Goal: Task Accomplishment & Management: Manage account settings

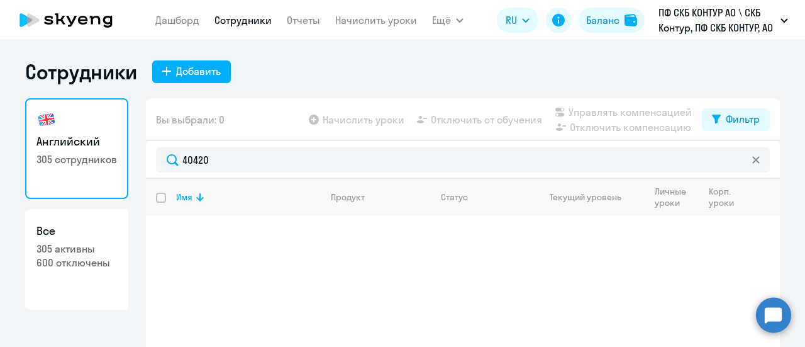
select select "30"
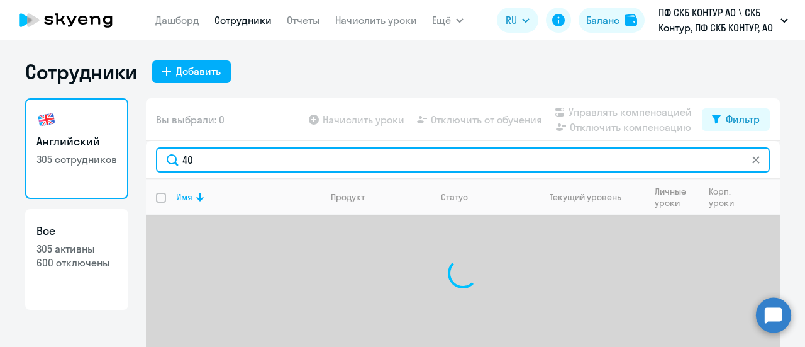
type input "4"
paste input "42317"
type input "42317"
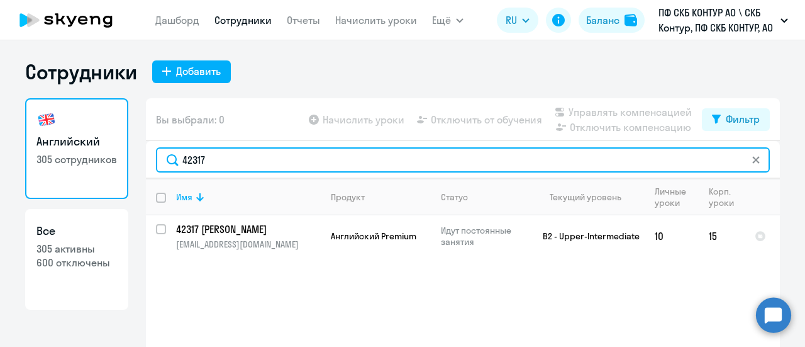
drag, startPoint x: 259, startPoint y: 162, endPoint x: 165, endPoint y: 165, distance: 94.4
click at [165, 165] on input "42317" at bounding box center [463, 159] width 614 height 25
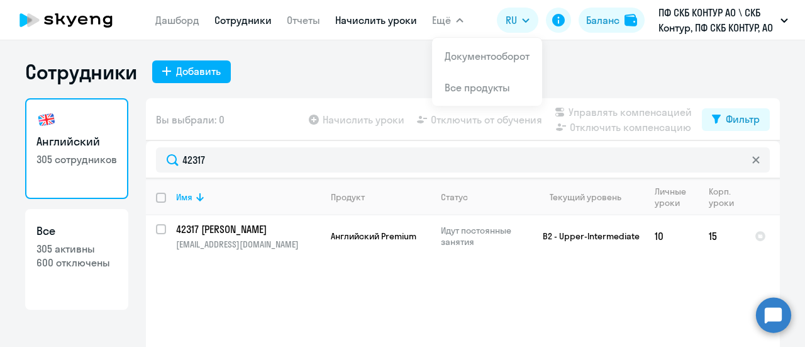
click at [401, 22] on link "Начислить уроки" at bounding box center [376, 20] width 82 height 13
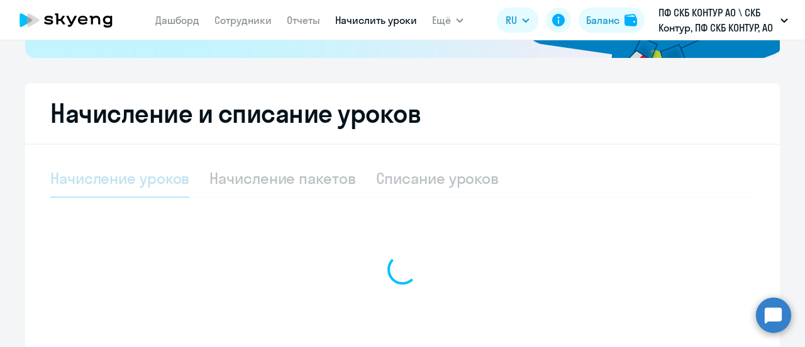
scroll to position [314, 0]
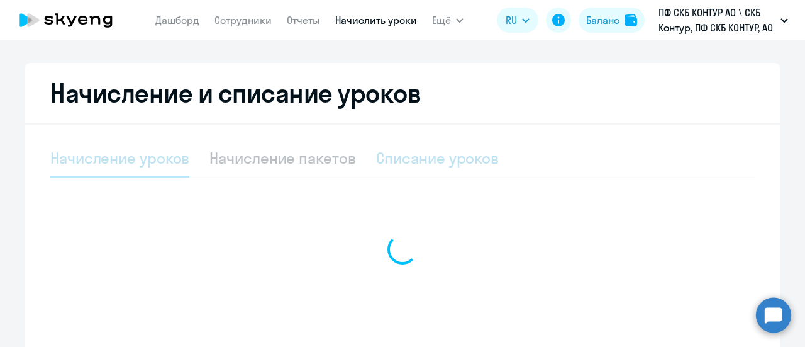
select select "10"
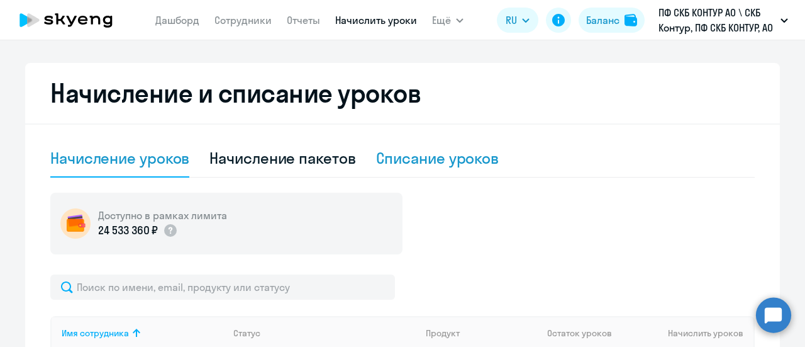
click at [401, 155] on div "Списание уроков" at bounding box center [437, 158] width 123 height 20
select select "10"
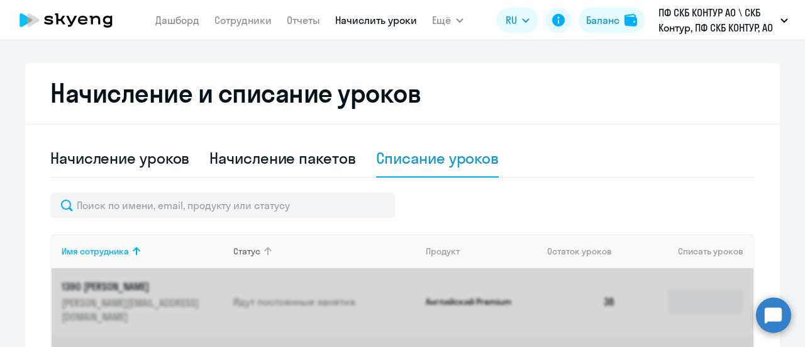
scroll to position [377, 0]
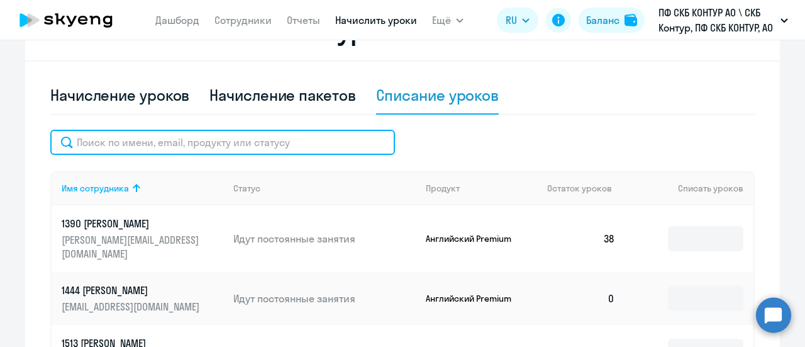
click at [214, 143] on input "text" at bounding box center [222, 142] width 345 height 25
paste input "42317"
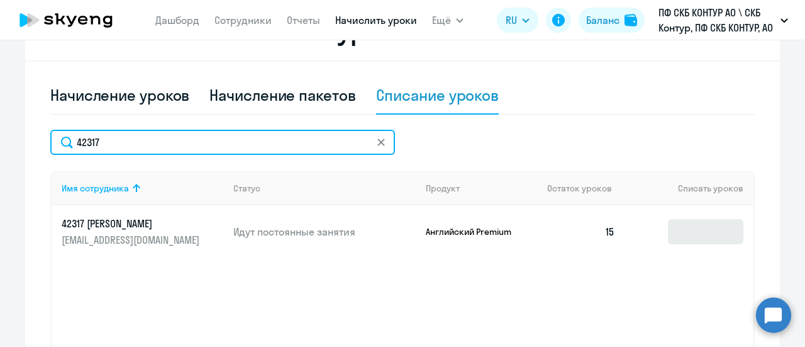
type input "42317"
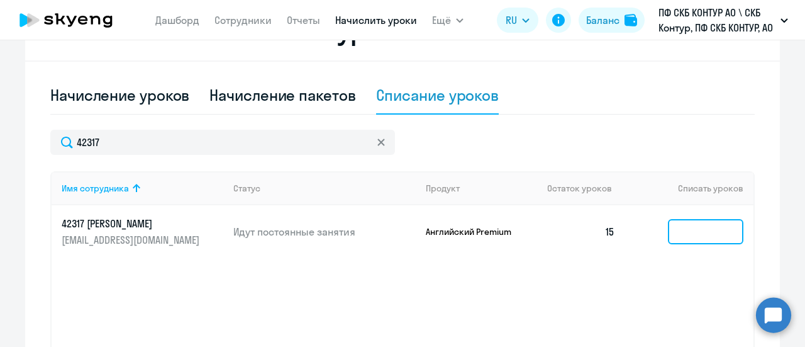
click at [672, 231] on input at bounding box center [705, 231] width 75 height 25
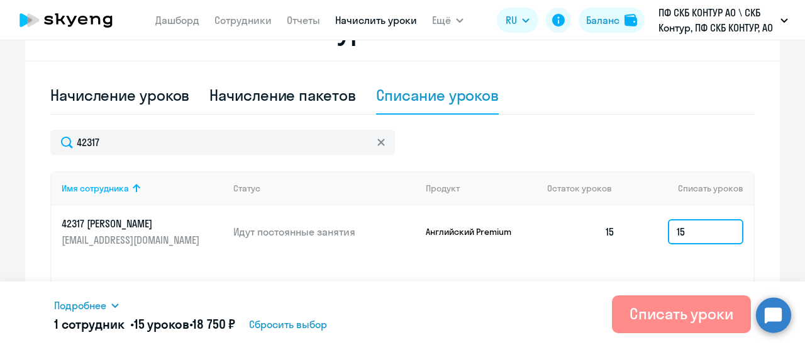
type input "15"
click at [721, 309] on div "Списать уроки" at bounding box center [682, 313] width 104 height 20
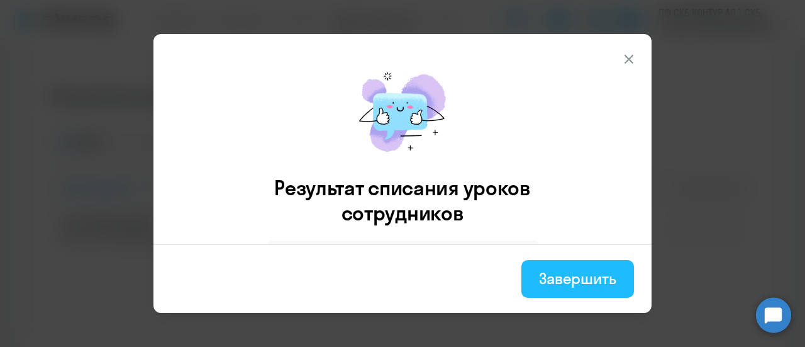
click at [602, 281] on div "Завершить" at bounding box center [577, 278] width 77 height 20
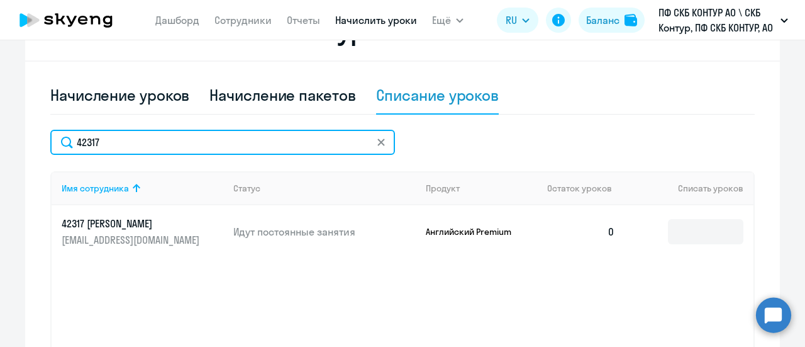
drag, startPoint x: 155, startPoint y: 147, endPoint x: 1, endPoint y: 167, distance: 154.7
click at [0, 167] on ng-component "Рекомендуем создать шаблон автоначислений Уроки больше не придётся начислять вр…" at bounding box center [402, 48] width 805 height 733
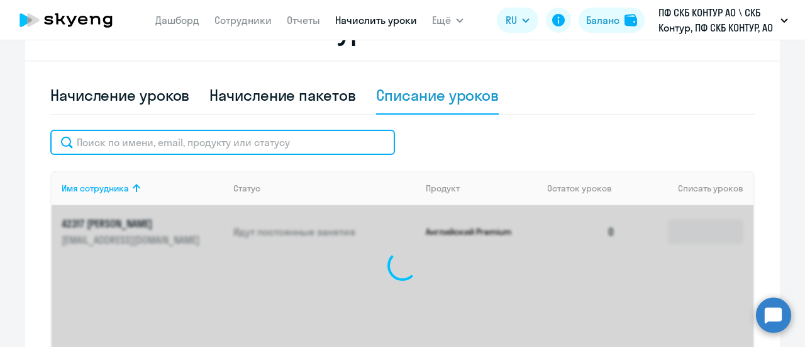
paste input "52331"
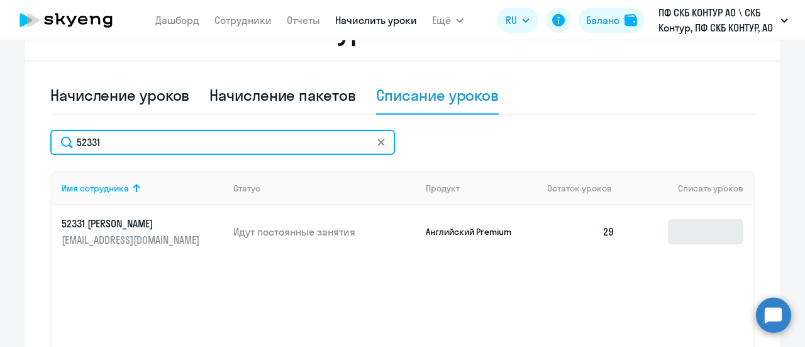
type input "52331"
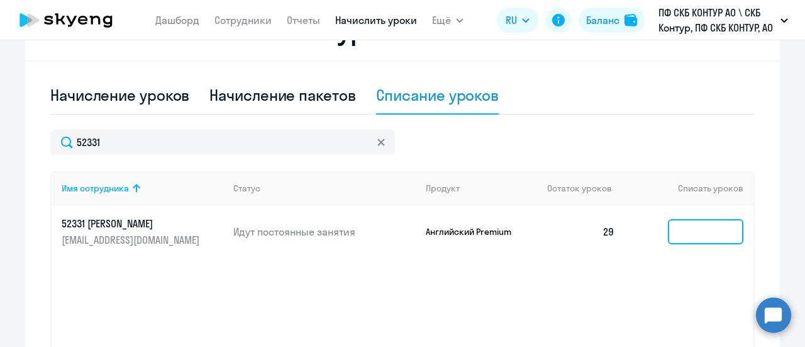
click at [677, 230] on input at bounding box center [705, 231] width 75 height 25
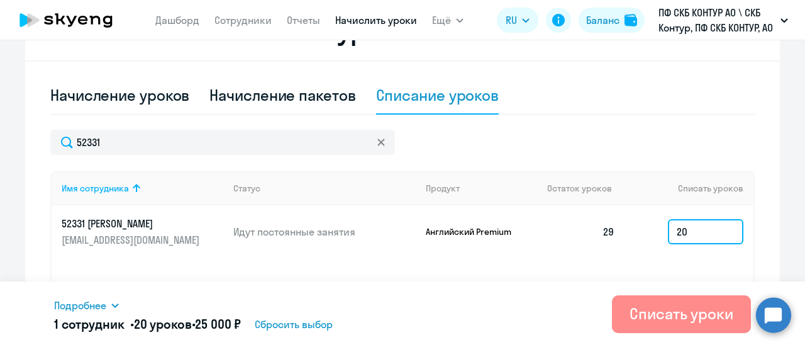
type input "20"
click at [707, 312] on div "Списать уроки" at bounding box center [682, 313] width 104 height 20
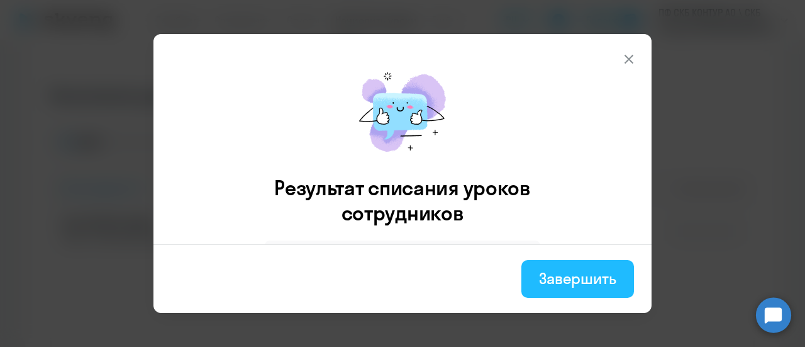
click at [601, 283] on div "Завершить" at bounding box center [577, 278] width 77 height 20
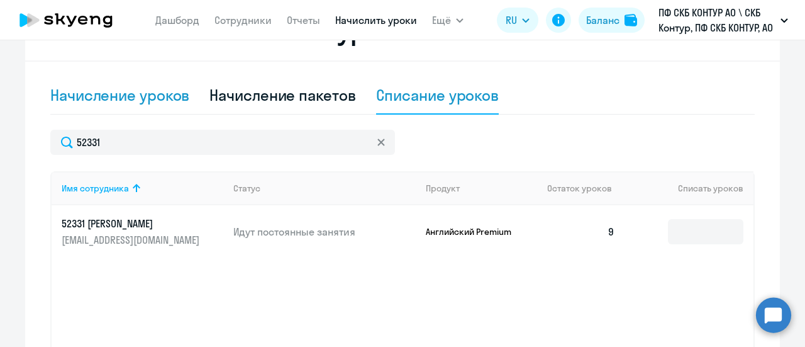
click at [147, 94] on div "Начисление уроков" at bounding box center [119, 95] width 139 height 20
select select "10"
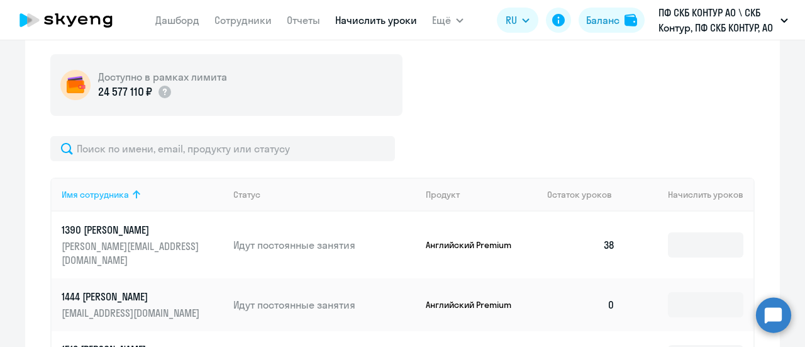
scroll to position [503, 0]
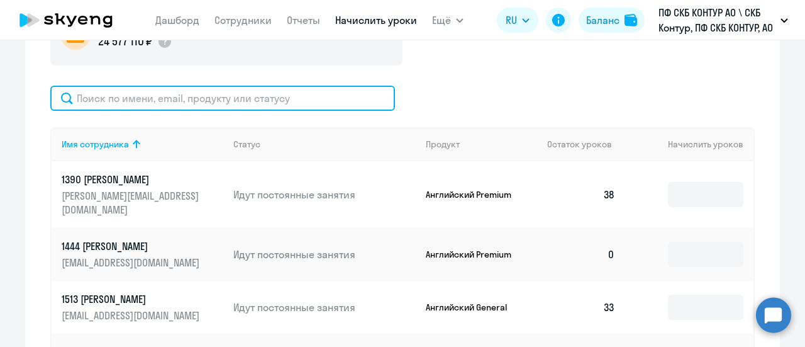
click at [167, 106] on input "text" at bounding box center [222, 98] width 345 height 25
paste input "39615"
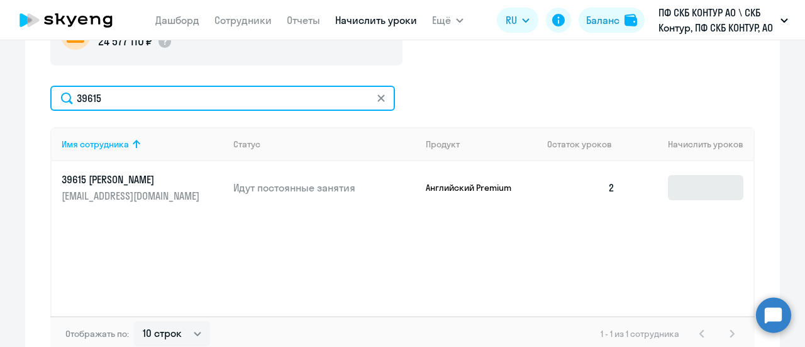
type input "39615"
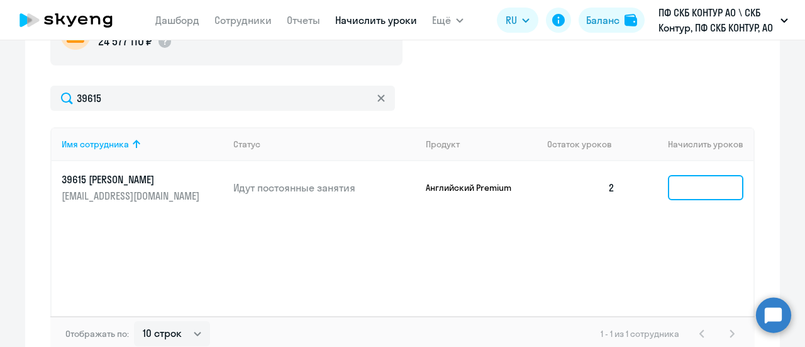
click at [675, 182] on input at bounding box center [705, 187] width 75 height 25
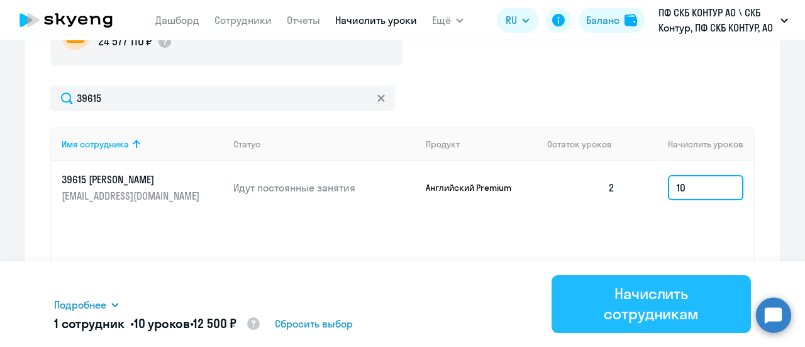
type input "10"
click at [625, 295] on div "Начислить сотрудникам" at bounding box center [651, 303] width 164 height 40
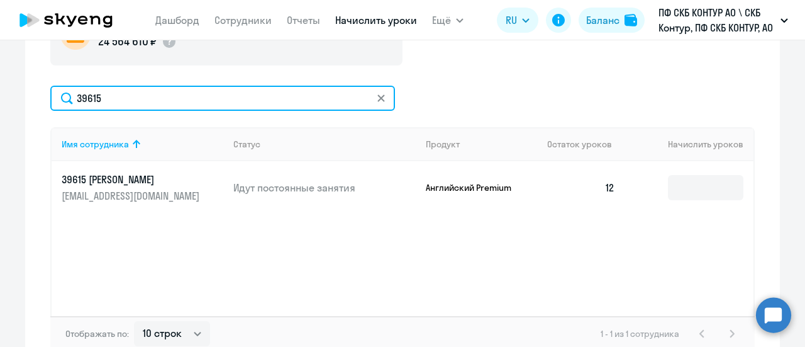
click at [151, 94] on input "39615" at bounding box center [222, 98] width 345 height 25
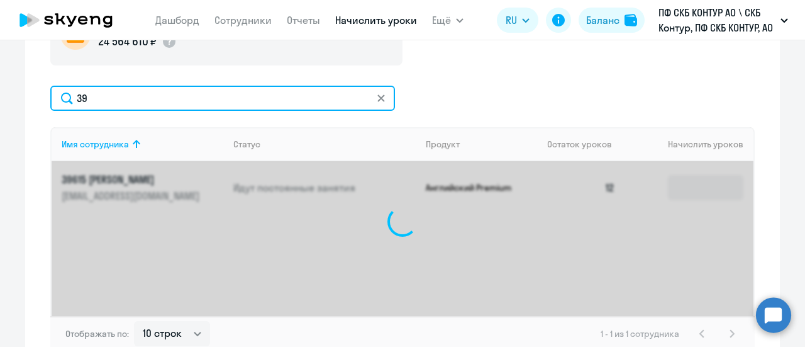
type input "3"
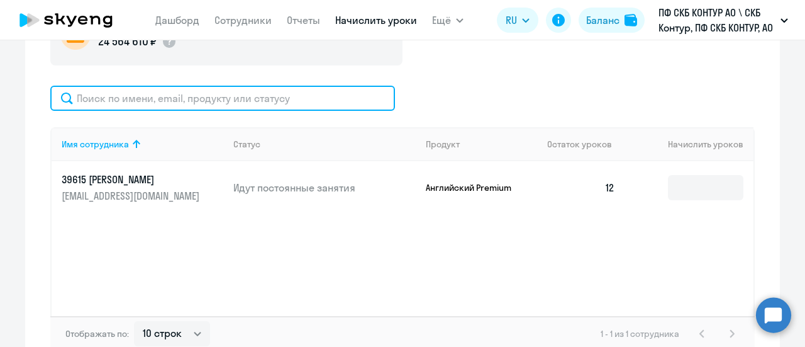
paste input "31567"
type input "31567"
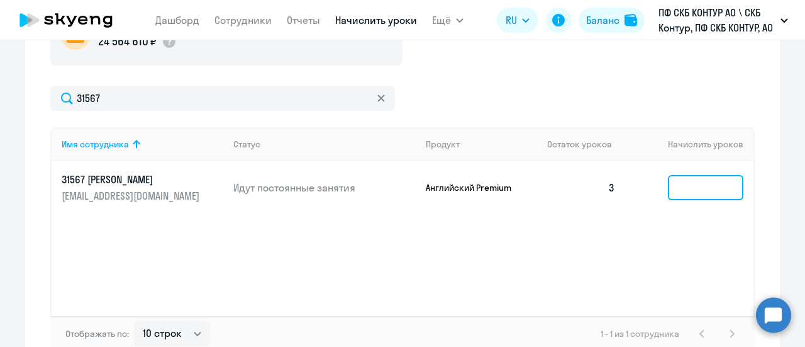
click at [668, 199] on input at bounding box center [705, 187] width 75 height 25
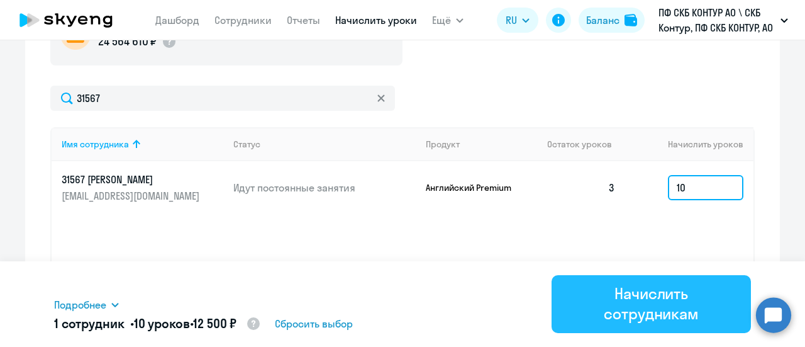
type input "10"
click at [664, 297] on div "Начислить сотрудникам" at bounding box center [651, 303] width 164 height 40
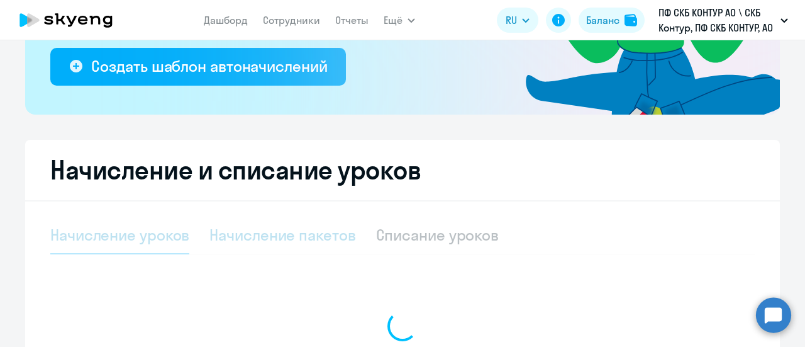
select select "10"
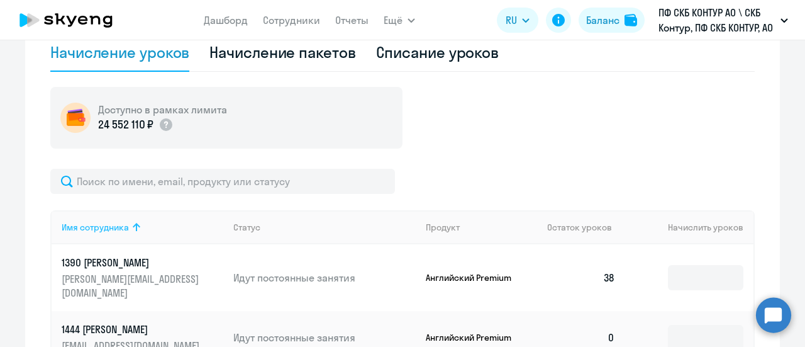
scroll to position [440, 0]
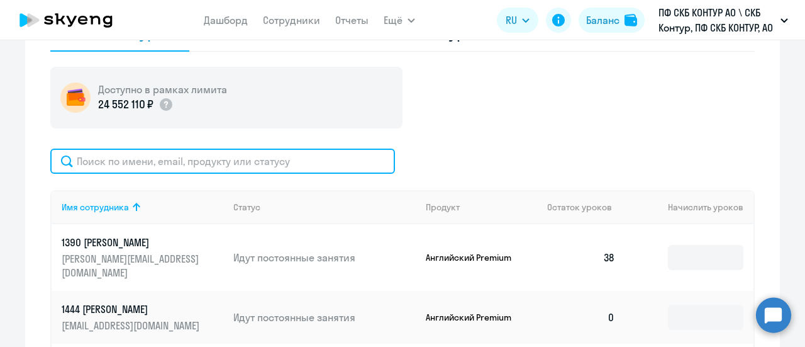
click at [137, 170] on input "text" at bounding box center [222, 160] width 345 height 25
paste input "64502"
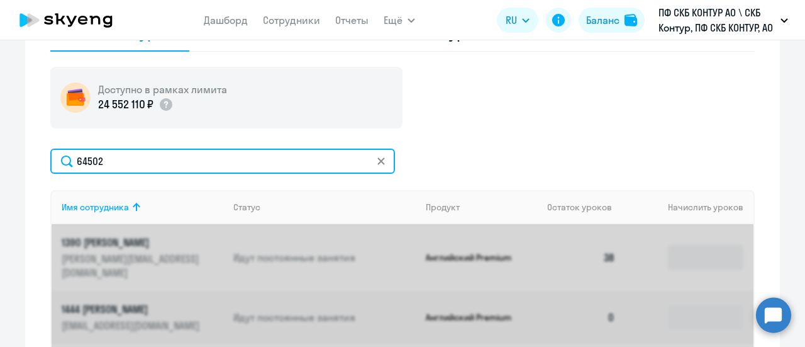
type input "64502"
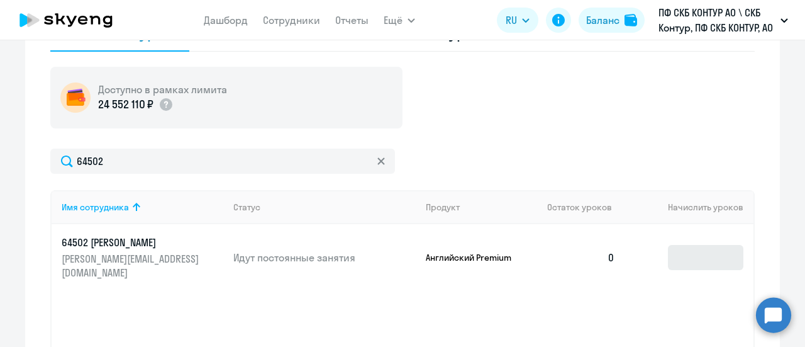
drag, startPoint x: 660, startPoint y: 248, endPoint x: 670, endPoint y: 250, distance: 10.2
click at [662, 250] on td at bounding box center [689, 257] width 128 height 67
drag, startPoint x: 673, startPoint y: 250, endPoint x: 680, endPoint y: 257, distance: 9.8
click at [674, 250] on input at bounding box center [705, 257] width 75 height 25
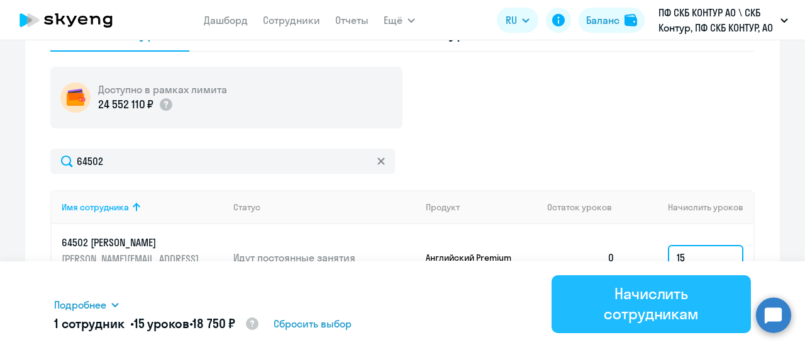
type input "15"
click at [662, 305] on div "Начислить сотрудникам" at bounding box center [651, 303] width 164 height 40
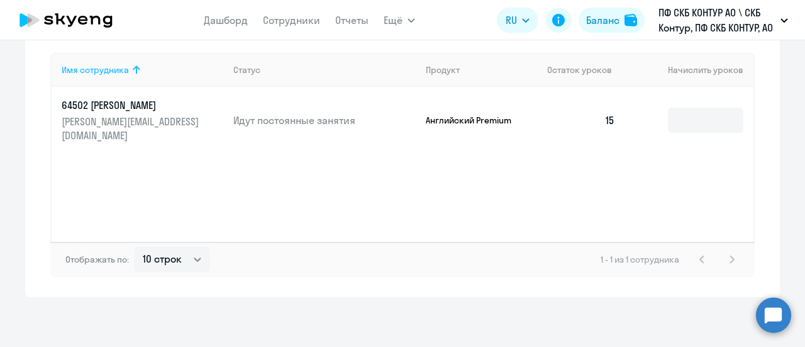
scroll to position [326, 0]
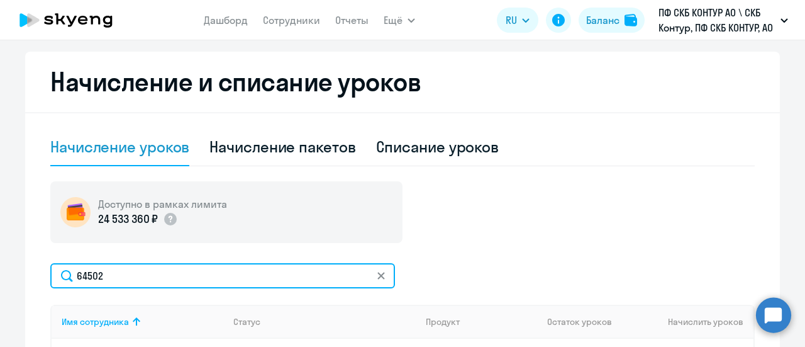
drag, startPoint x: 114, startPoint y: 267, endPoint x: 88, endPoint y: 262, distance: 26.8
click at [53, 269] on input "64502" at bounding box center [222, 275] width 345 height 25
paste input "828"
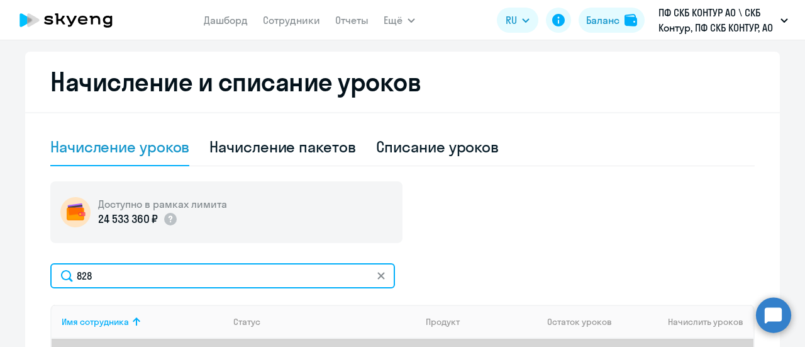
type input "828"
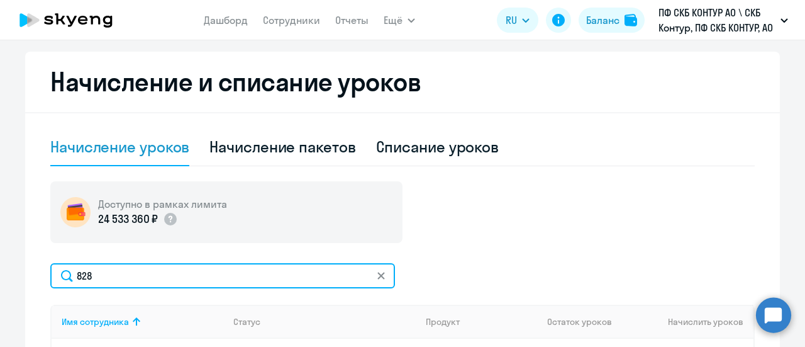
scroll to position [514, 0]
